Goal: Contribute content: Contribute content

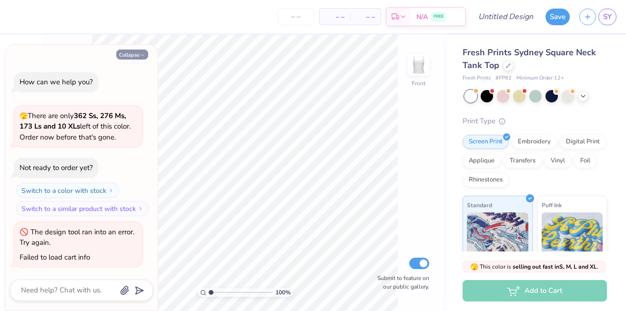
click at [133, 55] on button "Collapse" at bounding box center [132, 55] width 32 height 10
type textarea "x"
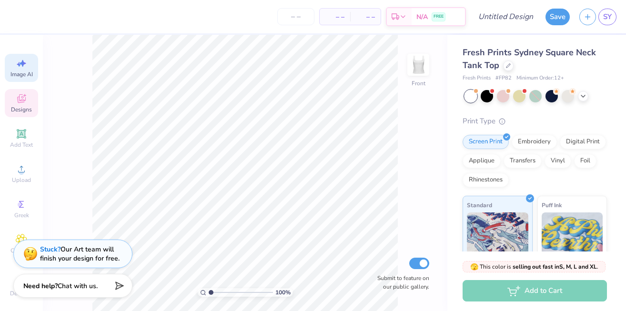
click at [20, 71] on span "Image AI" at bounding box center [21, 75] width 22 height 8
select select "4"
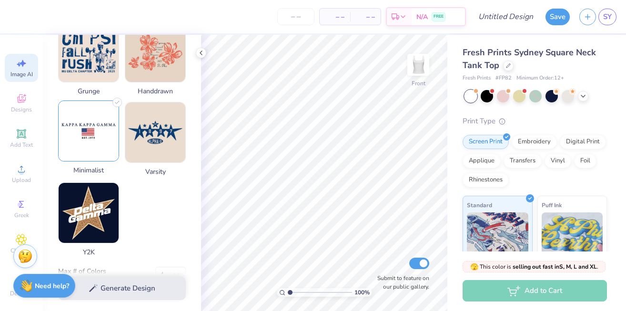
scroll to position [504, 0]
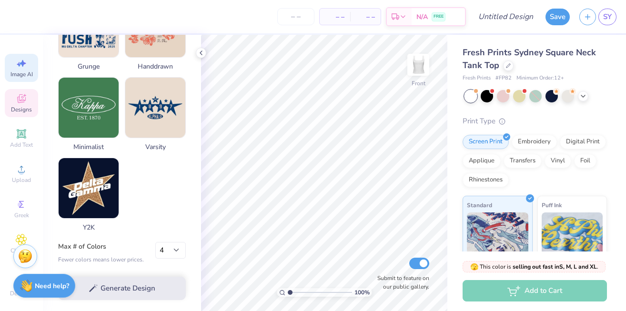
click at [23, 104] on icon at bounding box center [21, 98] width 11 height 11
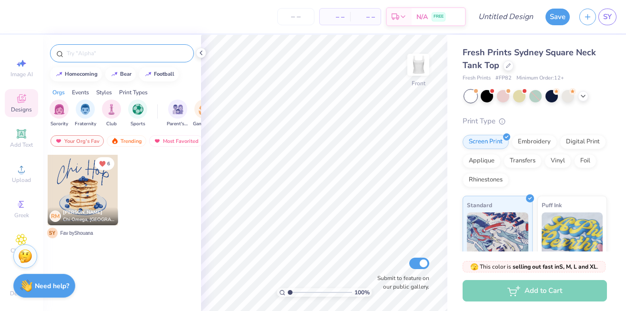
click at [126, 51] on input "text" at bounding box center [127, 54] width 122 height 10
type input "camp"
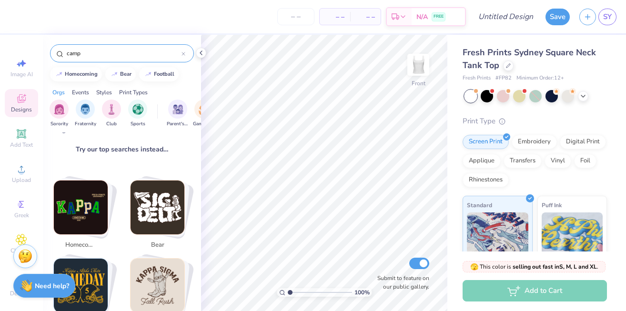
scroll to position [0, 0]
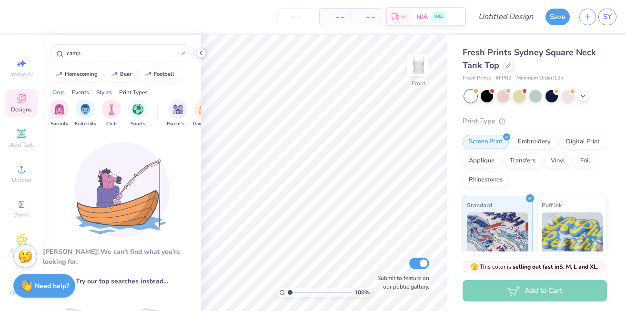
click at [204, 51] on icon at bounding box center [201, 53] width 8 height 8
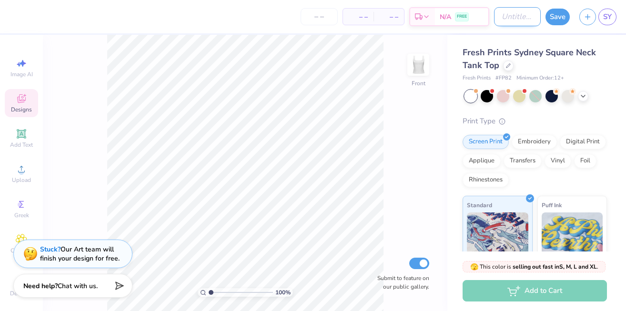
click at [513, 19] on input "Design Title" at bounding box center [517, 16] width 47 height 19
type input "Camp ChiO"
click at [563, 19] on button "Save" at bounding box center [558, 15] width 24 height 17
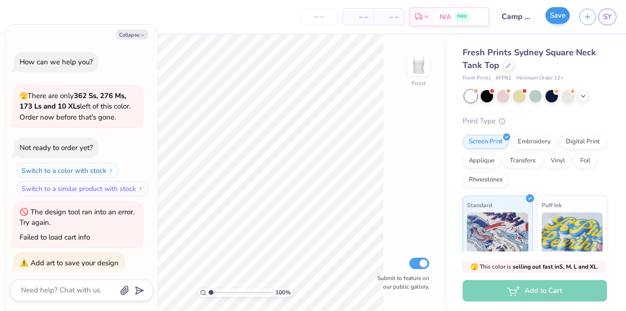
scroll to position [41, 0]
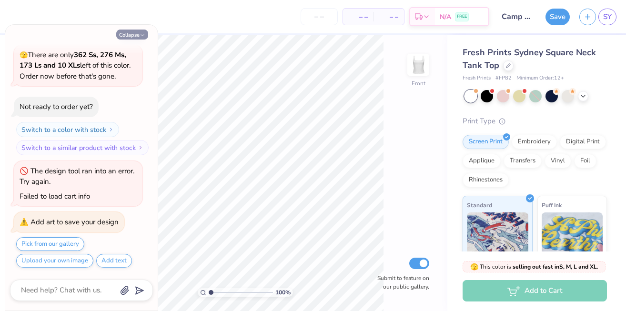
click at [140, 35] on icon "button" at bounding box center [143, 35] width 6 height 6
type textarea "x"
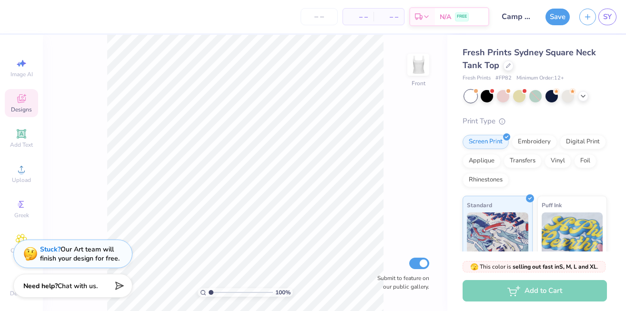
click at [21, 103] on icon at bounding box center [21, 98] width 11 height 11
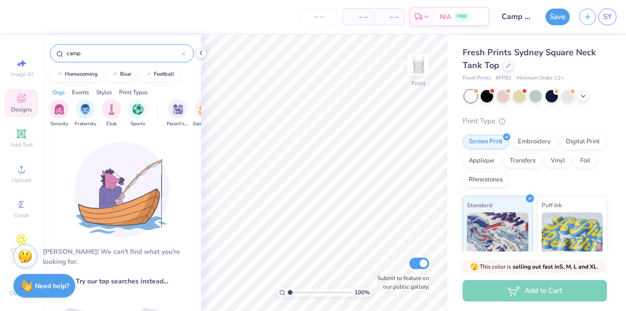
click at [157, 52] on input "camp" at bounding box center [124, 54] width 116 height 10
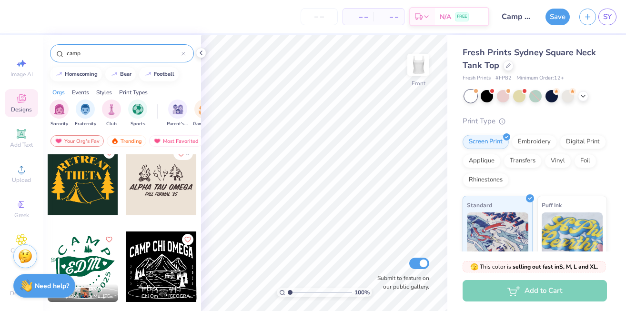
scroll to position [91, 0]
